Goal: Find specific page/section: Find specific page/section

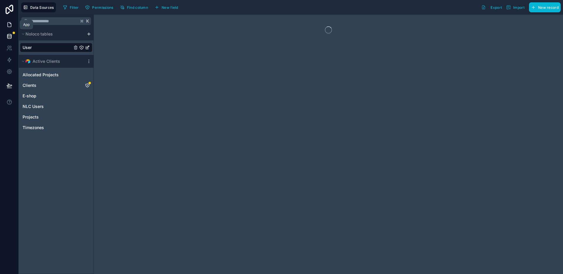
click at [8, 25] on icon at bounding box center [10, 25] width 4 height 4
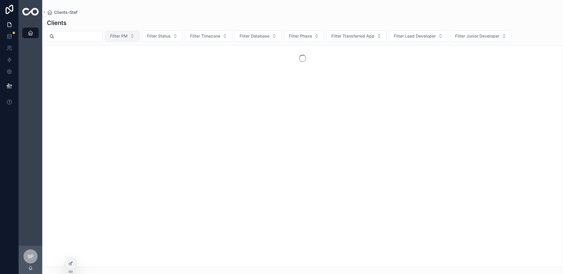
click at [128, 37] on span "Filter PM" at bounding box center [119, 36] width 18 height 6
click at [129, 61] on div "[PERSON_NAME]" at bounding box center [130, 59] width 70 height 9
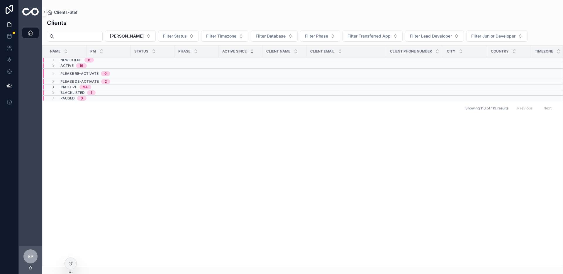
click at [172, 13] on div "Clients-Stef" at bounding box center [303, 12] width 512 height 6
click at [53, 94] on icon "scrollable content" at bounding box center [53, 92] width 5 height 5
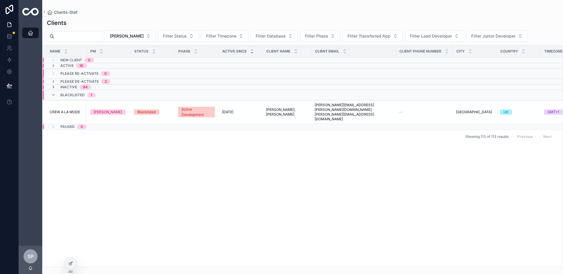
click at [54, 87] on icon "scrollable content" at bounding box center [53, 87] width 5 height 5
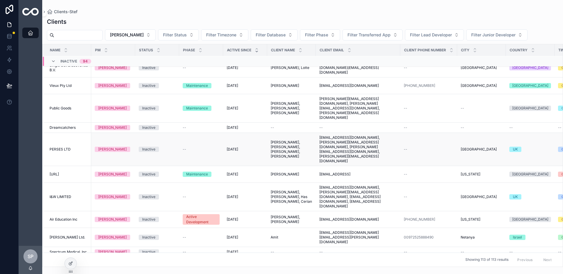
scroll to position [720, 0]
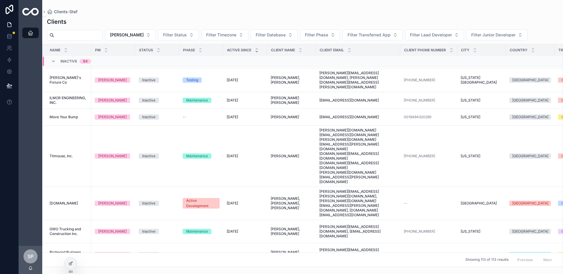
click at [78, 36] on input "scrollable content" at bounding box center [78, 35] width 48 height 8
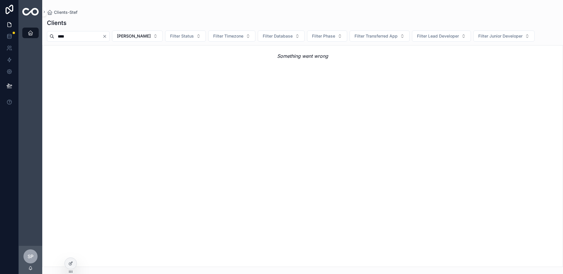
type input "****"
click at [107, 36] on icon "Clear" at bounding box center [104, 36] width 5 height 5
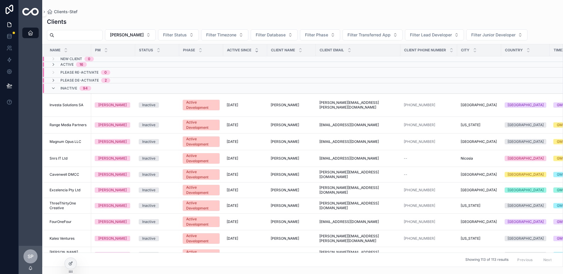
click at [79, 38] on input "scrollable content" at bounding box center [78, 35] width 48 height 8
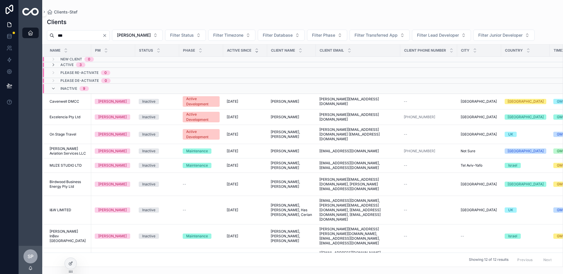
type input "****"
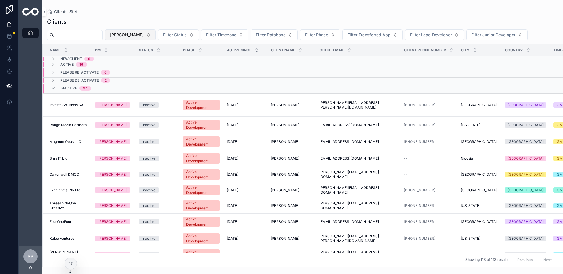
click at [127, 34] on span "[PERSON_NAME]" at bounding box center [127, 35] width 34 height 6
drag, startPoint x: 113, startPoint y: 58, endPoint x: 109, endPoint y: 53, distance: 6.3
click at [113, 58] on div "None" at bounding box center [127, 58] width 70 height 9
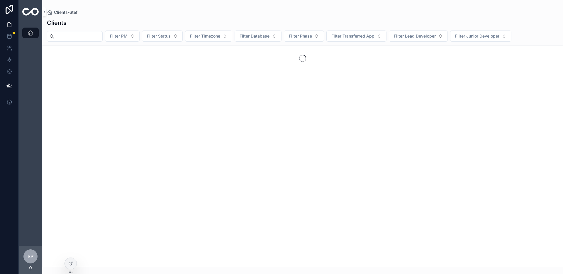
click at [95, 38] on input "scrollable content" at bounding box center [78, 36] width 48 height 8
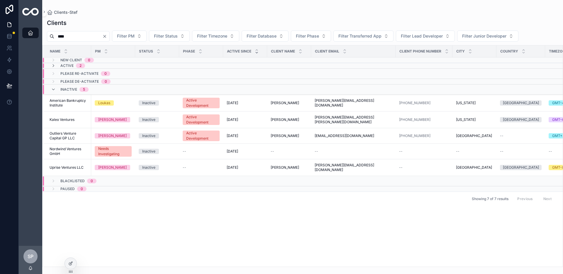
type input "****"
click at [107, 36] on icon "Clear" at bounding box center [104, 36] width 5 height 5
click at [97, 36] on input "scrollable content" at bounding box center [78, 36] width 48 height 8
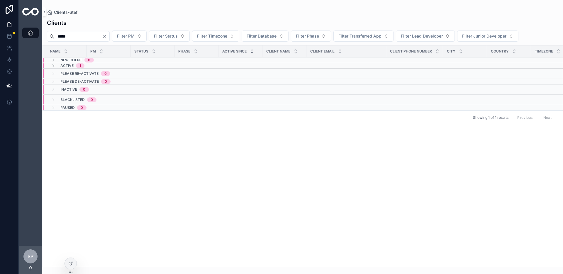
type input "*****"
click at [53, 65] on icon "scrollable content" at bounding box center [53, 65] width 5 height 5
